Goal: Navigation & Orientation: Find specific page/section

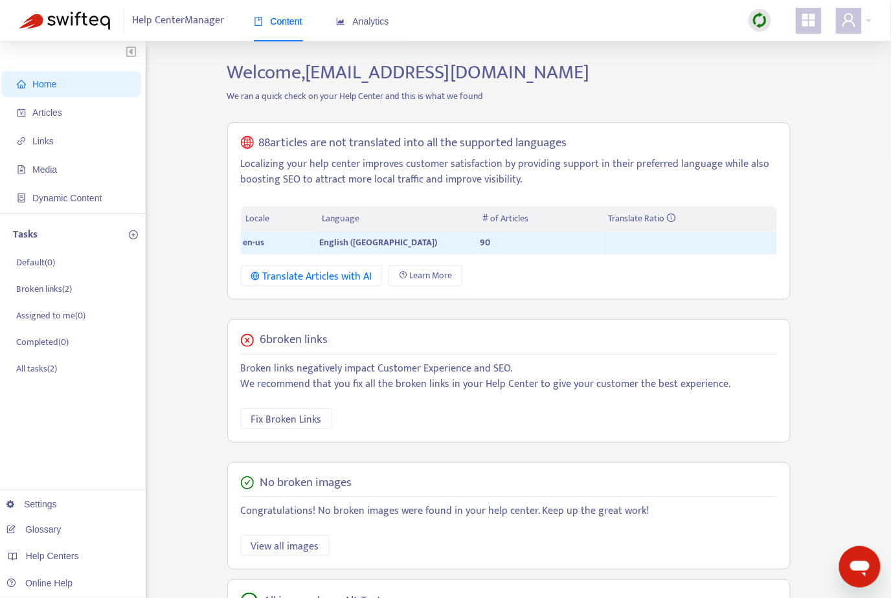
click at [834, 199] on div "Home Articles Links Media Dynamic Content Tasks Default ( 0 ) Broken links ( 2 …" at bounding box center [445, 440] width 852 height 758
click at [838, 171] on div "Home Articles Links Media Dynamic Content Tasks Default ( 0 ) Broken links ( 2 …" at bounding box center [445, 440] width 852 height 758
click at [863, 23] on div at bounding box center [854, 21] width 36 height 26
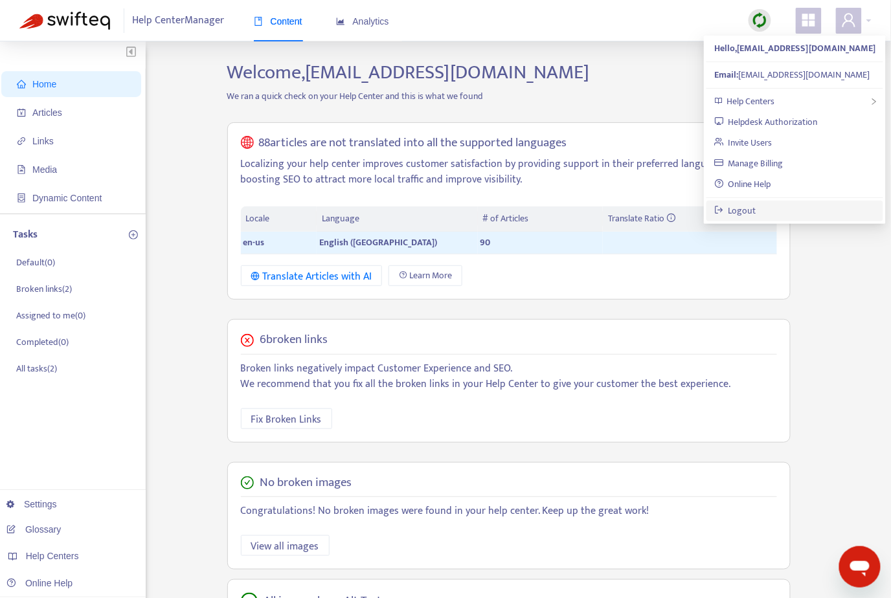
click at [756, 210] on link "Logout" at bounding box center [735, 210] width 42 height 15
